Goal: Transaction & Acquisition: Subscribe to service/newsletter

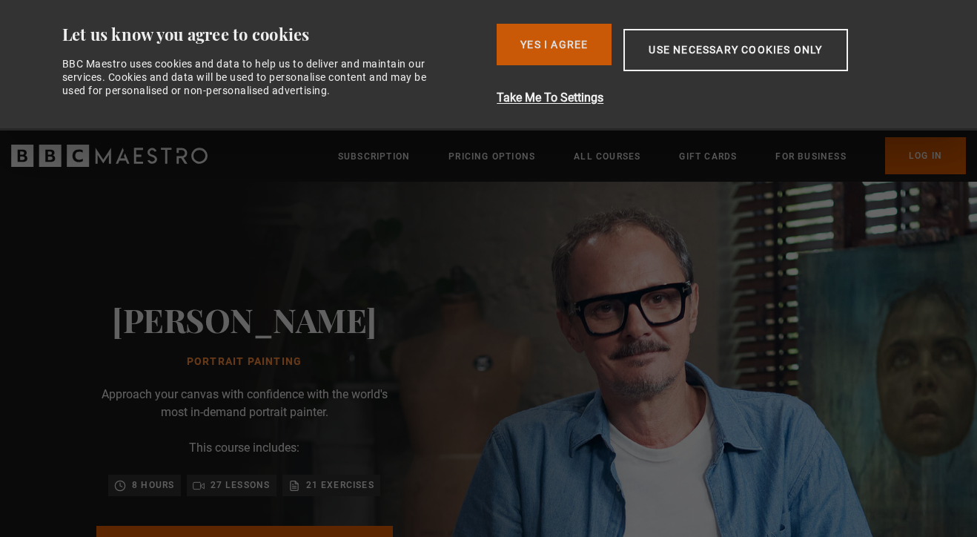
click at [572, 37] on button "Yes I Agree" at bounding box center [554, 45] width 115 height 42
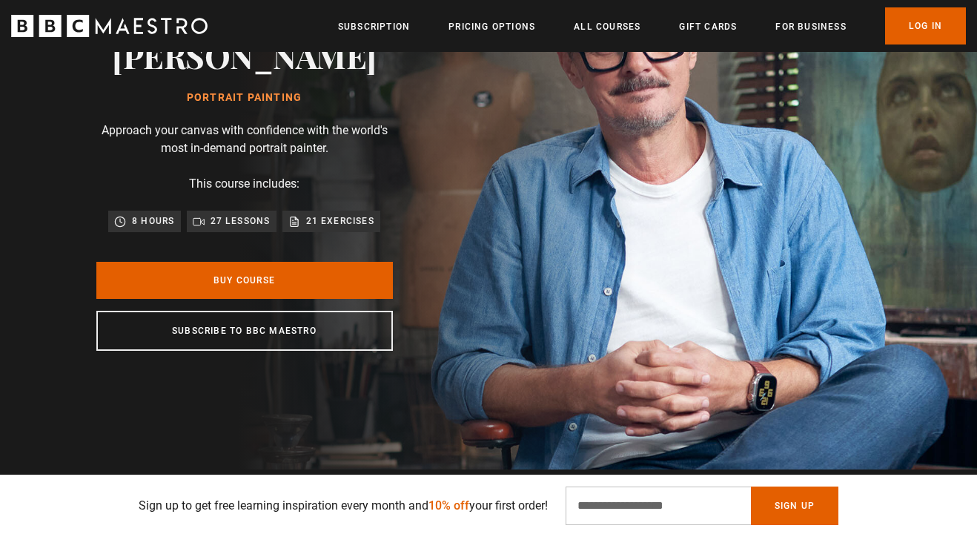
scroll to position [0, 194]
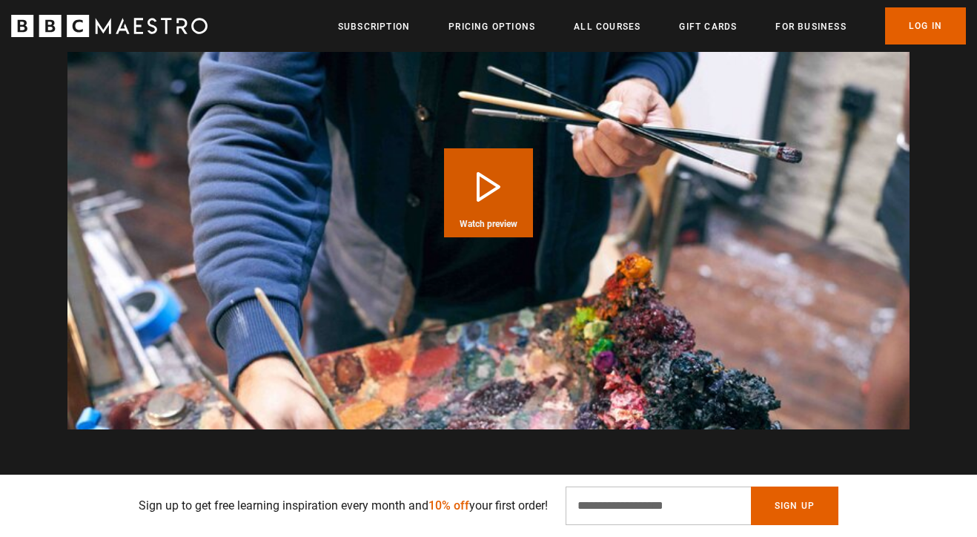
click at [485, 191] on button "Play Course overview for Portrait Painting with [PERSON_NAME] Watch preview" at bounding box center [488, 192] width 89 height 89
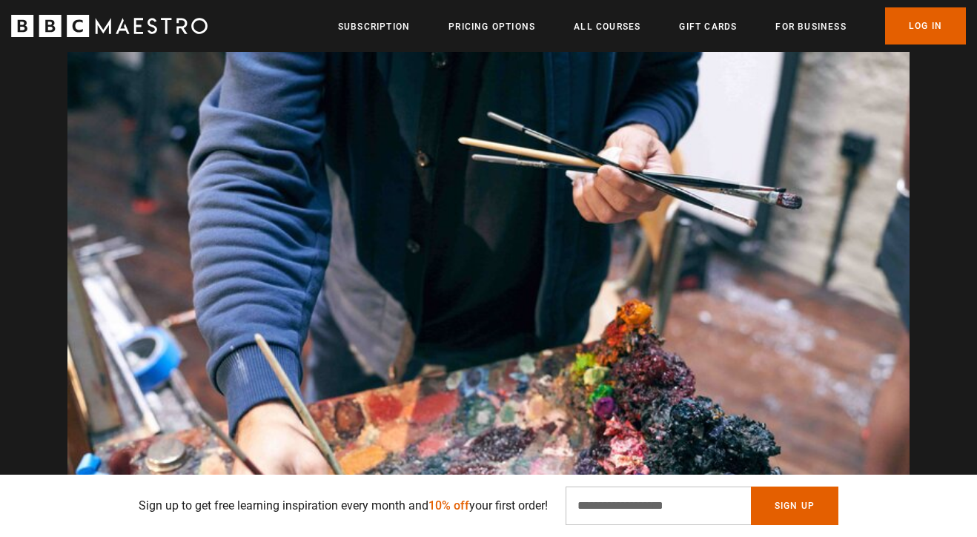
scroll to position [0, 2137]
click at [510, 27] on link "Pricing Options" at bounding box center [492, 26] width 87 height 15
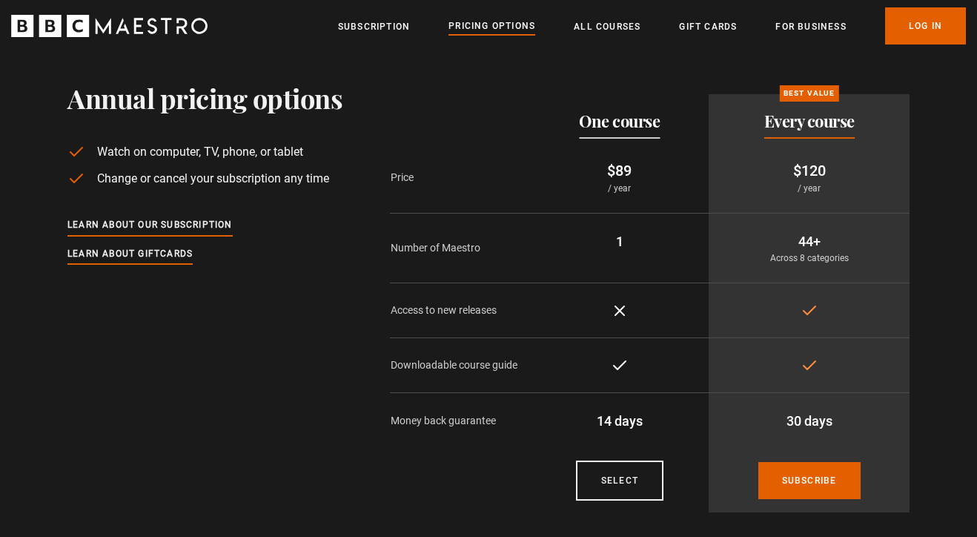
scroll to position [30, 0]
click at [225, 231] on link "Learn about our subscription" at bounding box center [149, 225] width 165 height 16
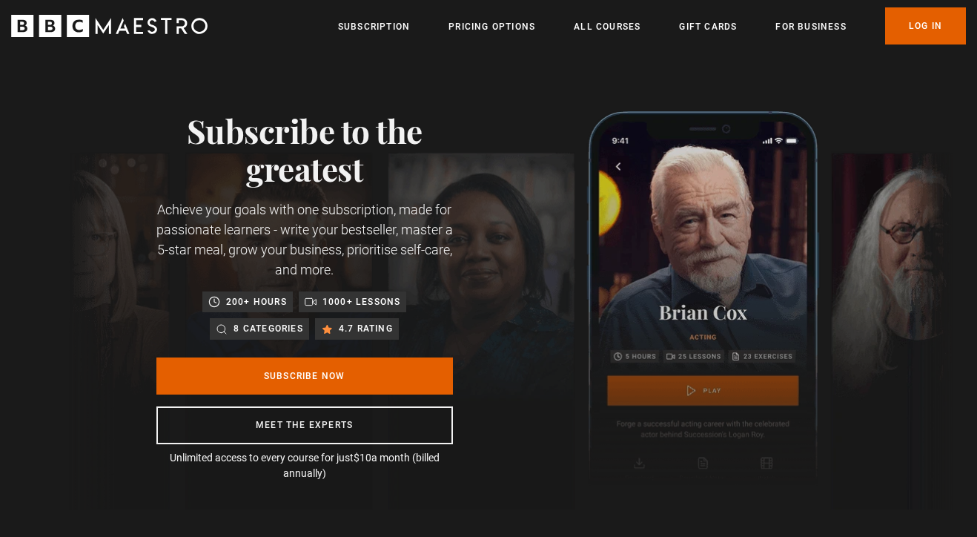
drag, startPoint x: 209, startPoint y: 29, endPoint x: 130, endPoint y: 22, distance: 78.9
click at [130, 22] on div "Menu Close Subscription Pricing Options All Courses Gift Cards For business Alr…" at bounding box center [488, 25] width 977 height 37
